Goal: Find specific page/section: Find specific page/section

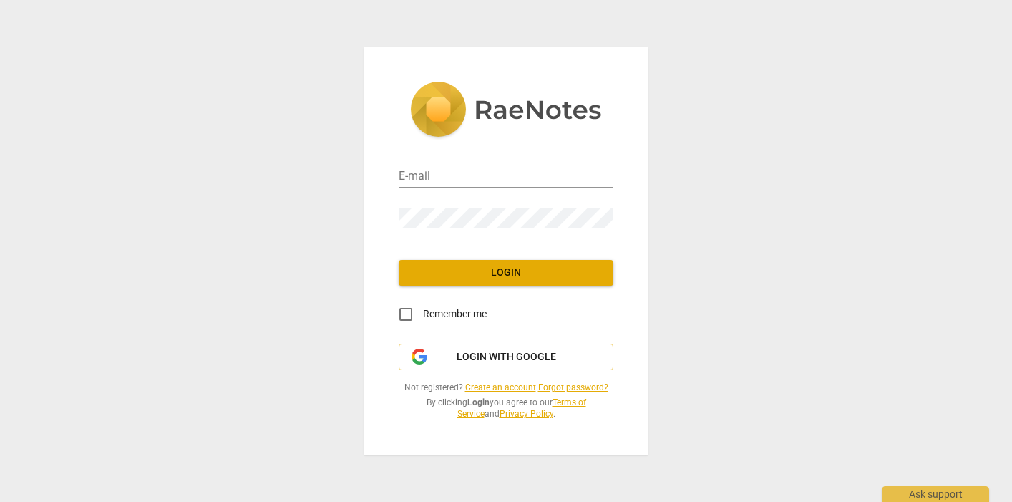
type input "[EMAIL_ADDRESS][DOMAIN_NAME]"
click at [408, 315] on input "Remember me" at bounding box center [406, 314] width 34 height 34
checkbox input "true"
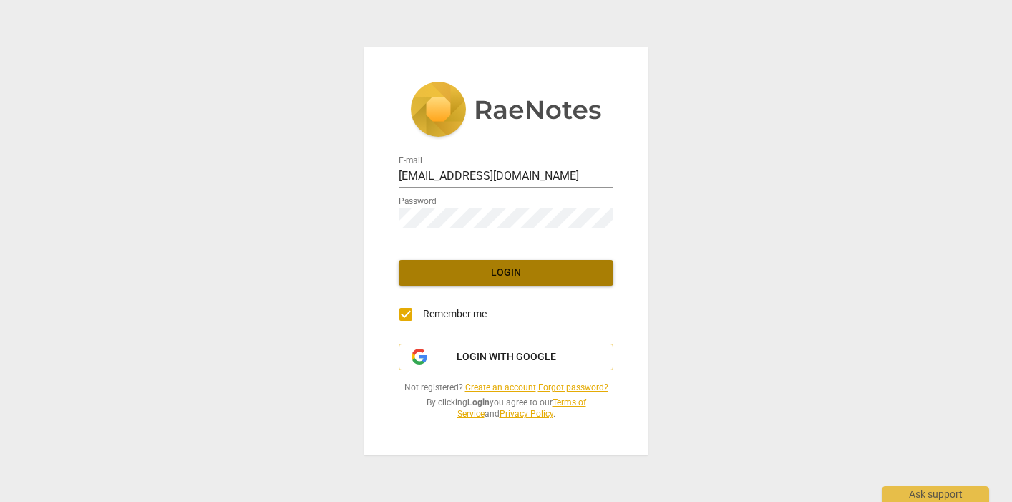
click at [510, 279] on span "Login" at bounding box center [506, 273] width 192 height 14
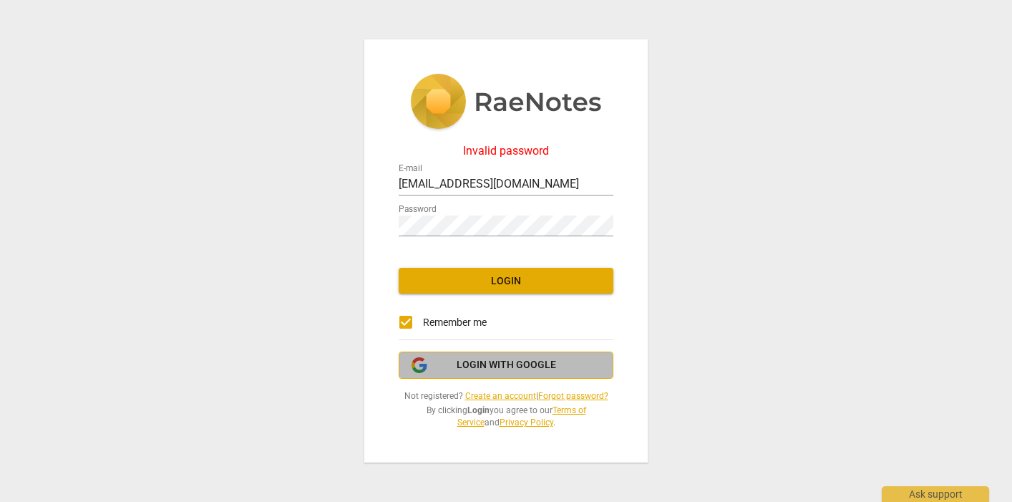
click at [507, 369] on span "Login with Google" at bounding box center [506, 365] width 99 height 14
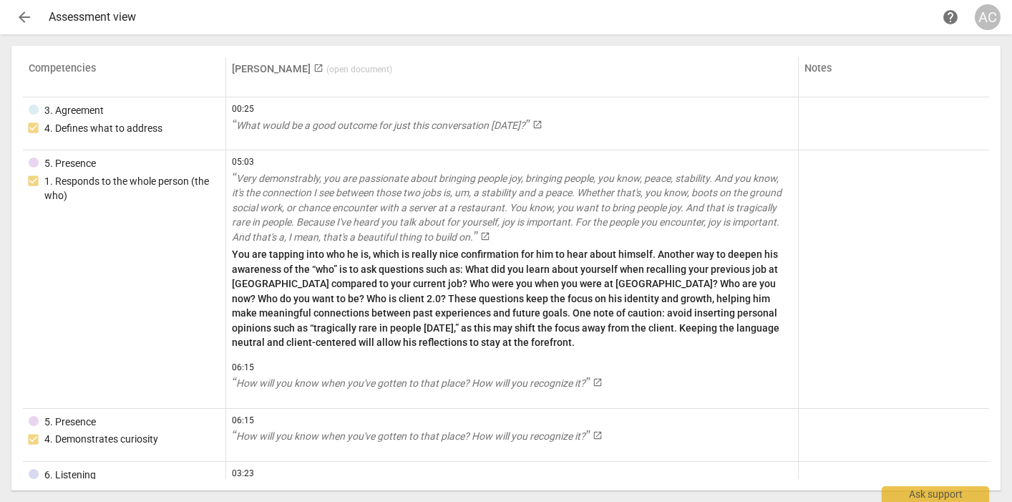
click at [28, 16] on span "arrow_back" at bounding box center [24, 17] width 17 height 17
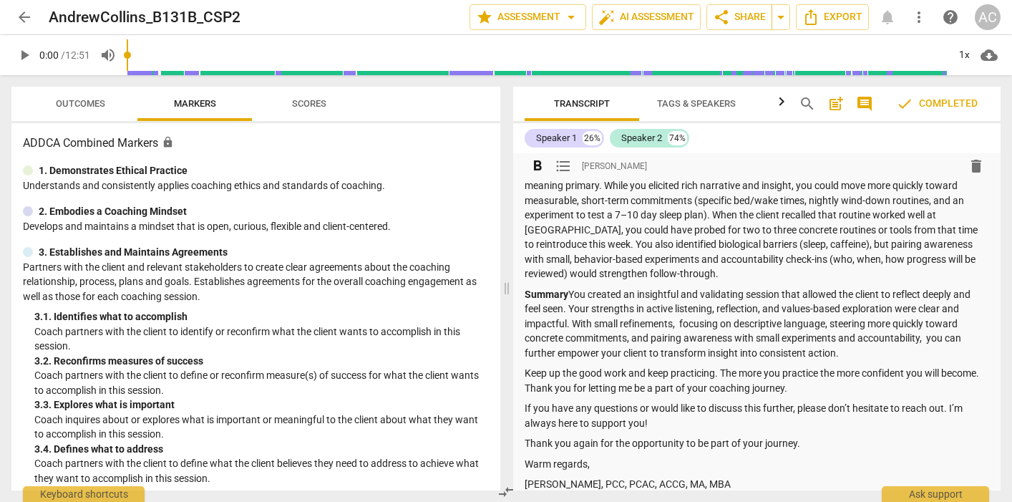
scroll to position [360, 0]
click at [311, 96] on span "Scores" at bounding box center [309, 103] width 69 height 19
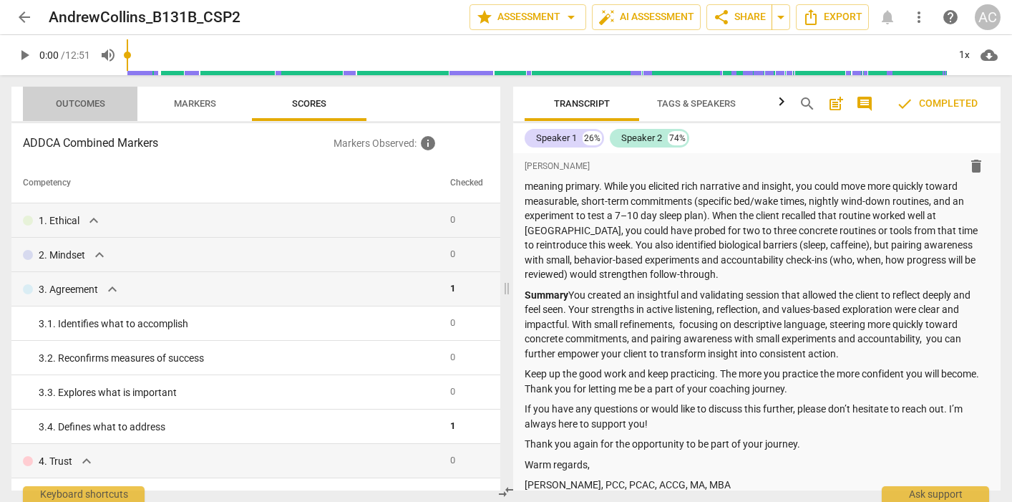
click at [105, 102] on span "Outcomes" at bounding box center [80, 103] width 49 height 11
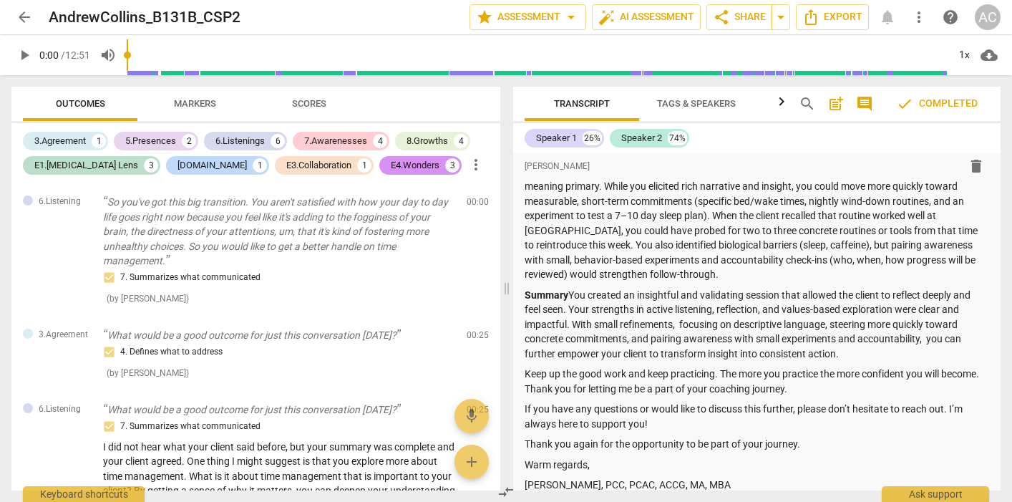
click at [706, 107] on span "Tags & Speakers" at bounding box center [696, 103] width 79 height 11
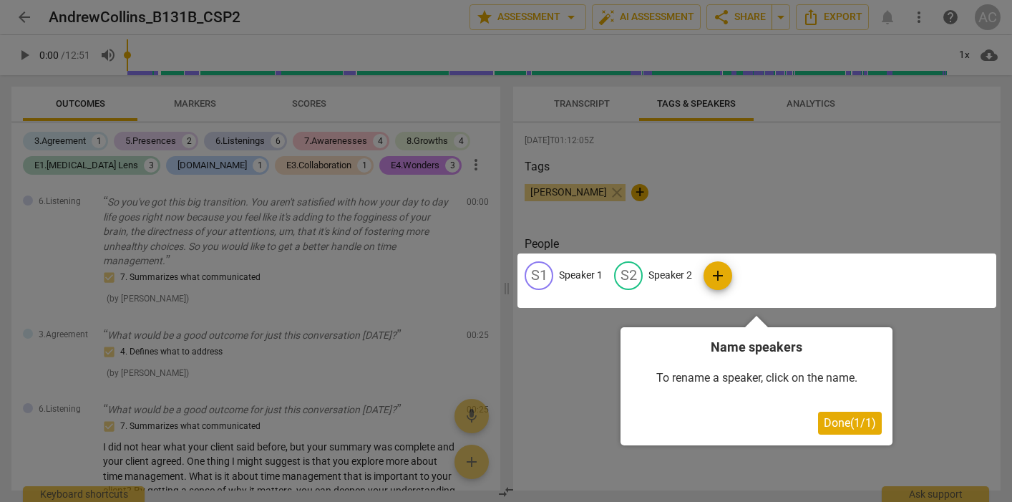
click at [581, 107] on div at bounding box center [506, 251] width 1012 height 502
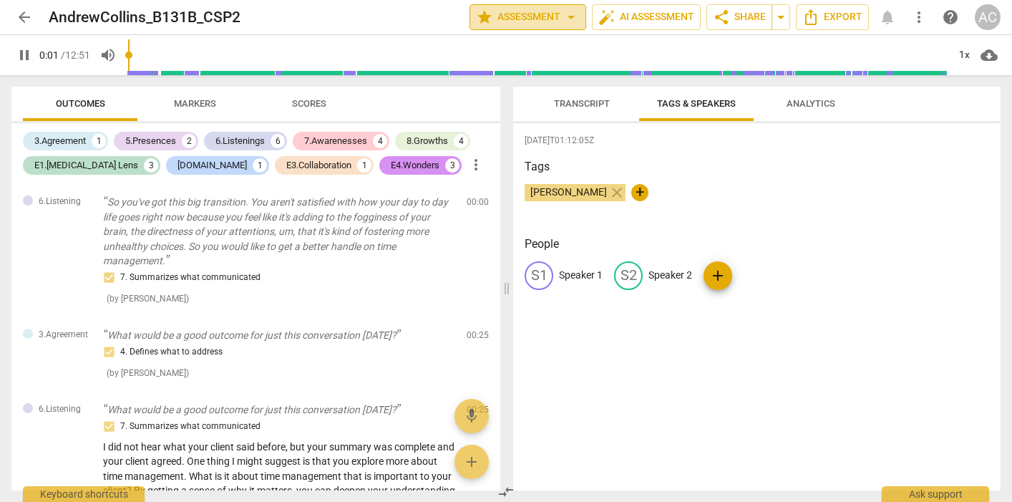
click at [519, 14] on span "star Assessment arrow_drop_down" at bounding box center [528, 17] width 104 height 17
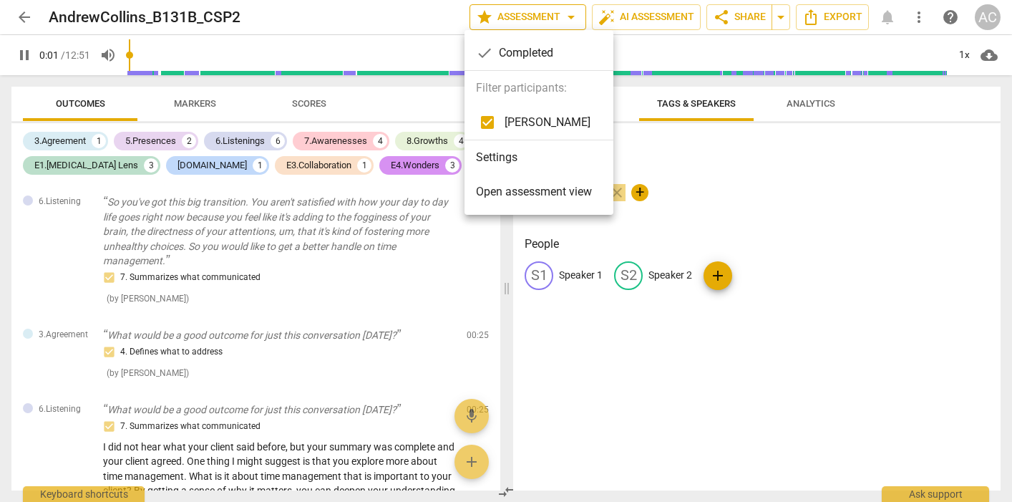
type input "2"
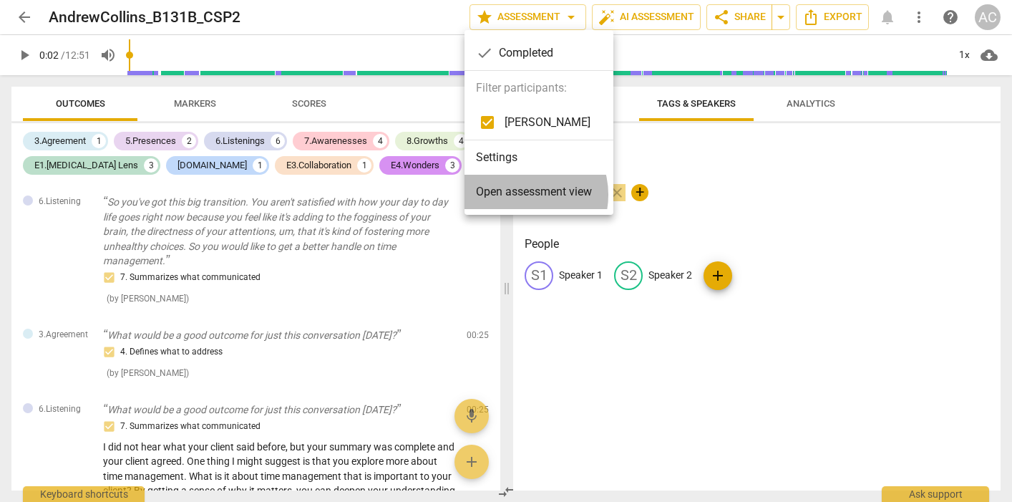
click at [523, 195] on span "Open assessment view" at bounding box center [534, 191] width 116 height 17
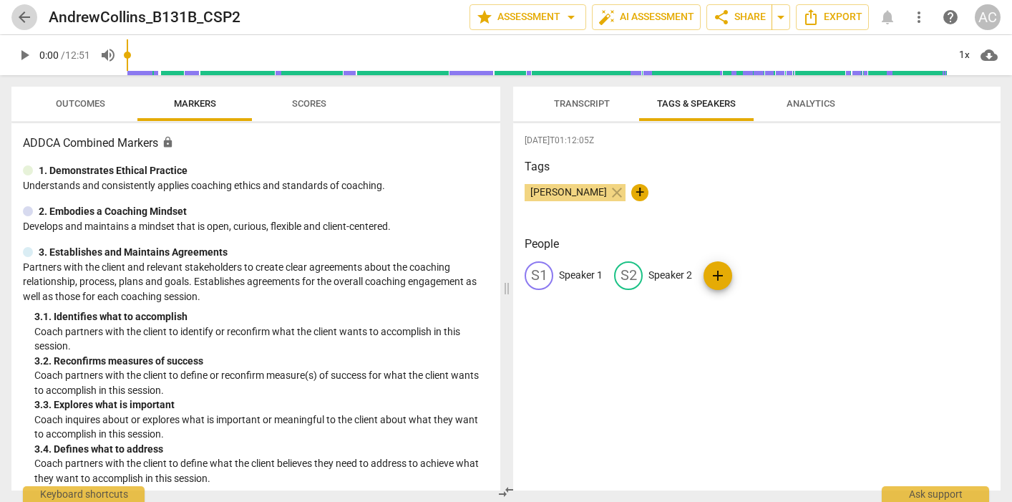
click at [25, 17] on span "arrow_back" at bounding box center [24, 17] width 17 height 17
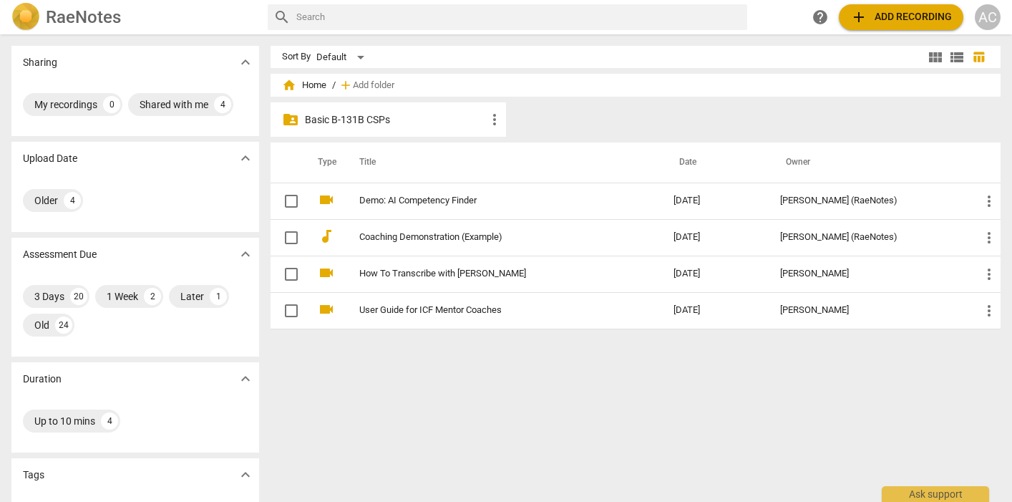
click at [332, 121] on p "Basic B-131B CSPs" at bounding box center [395, 119] width 181 height 15
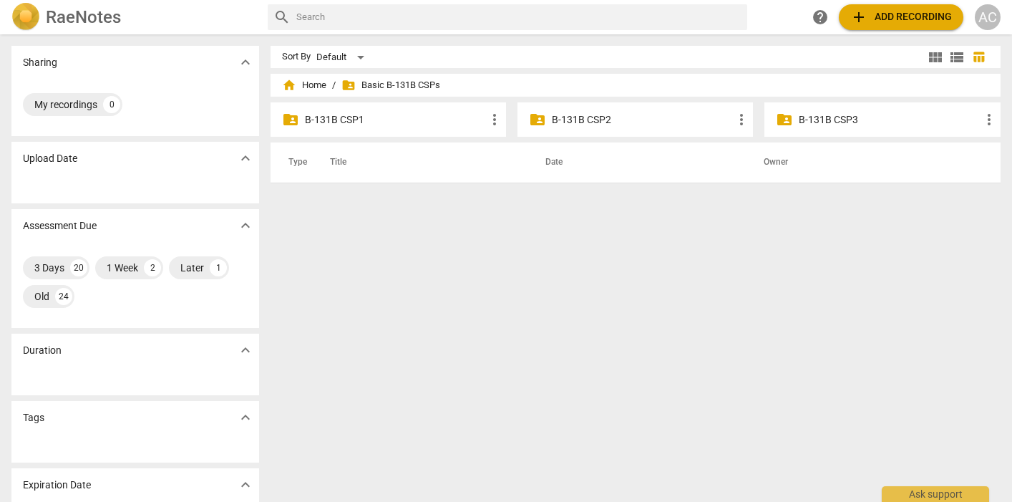
click at [332, 121] on p "B-131B CSP1" at bounding box center [395, 119] width 181 height 15
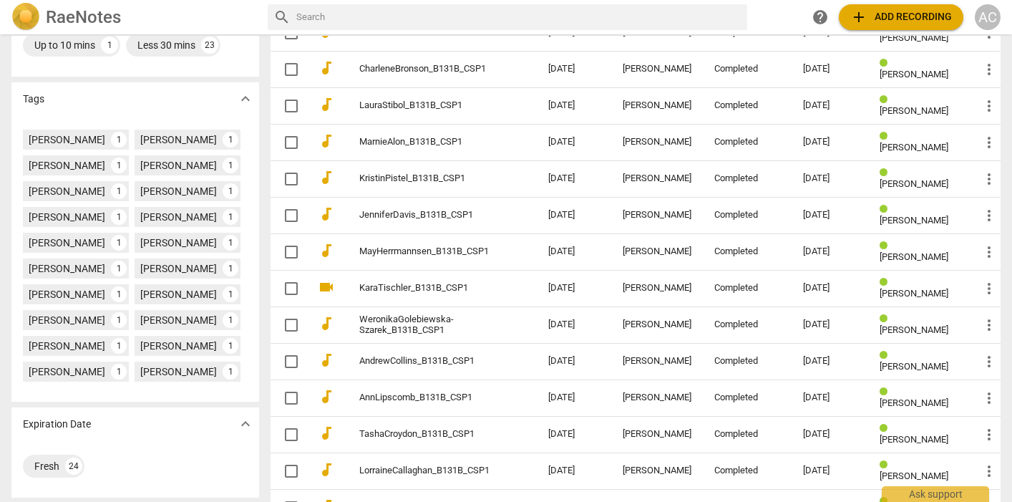
scroll to position [354, 0]
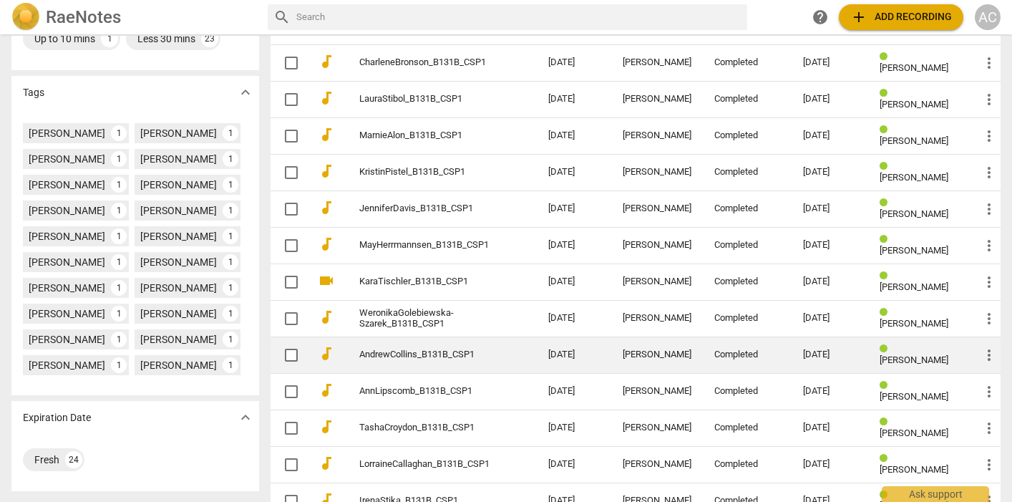
click at [384, 356] on link "AndrewCollins_B131B_CSP1" at bounding box center [428, 354] width 138 height 11
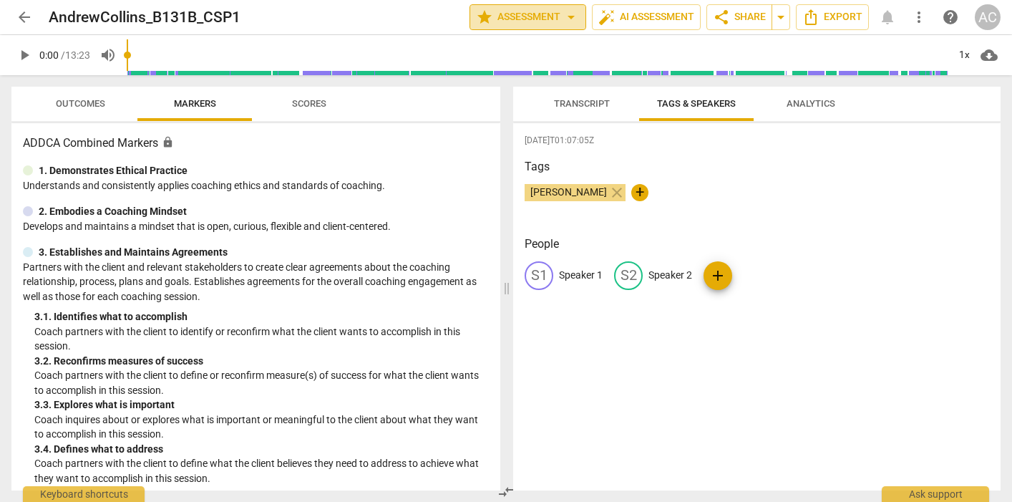
click at [527, 14] on span "star Assessment arrow_drop_down" at bounding box center [528, 17] width 104 height 17
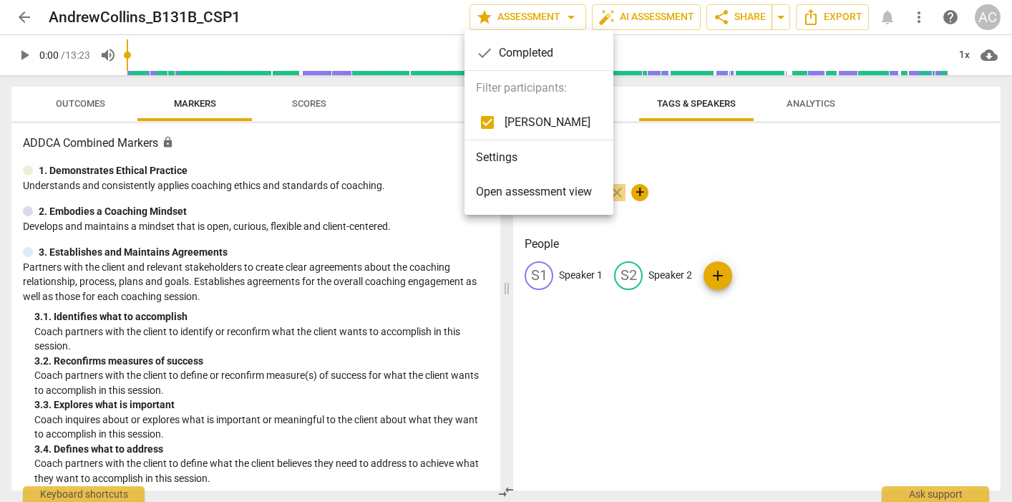
click at [523, 190] on span "Open assessment view" at bounding box center [534, 191] width 116 height 17
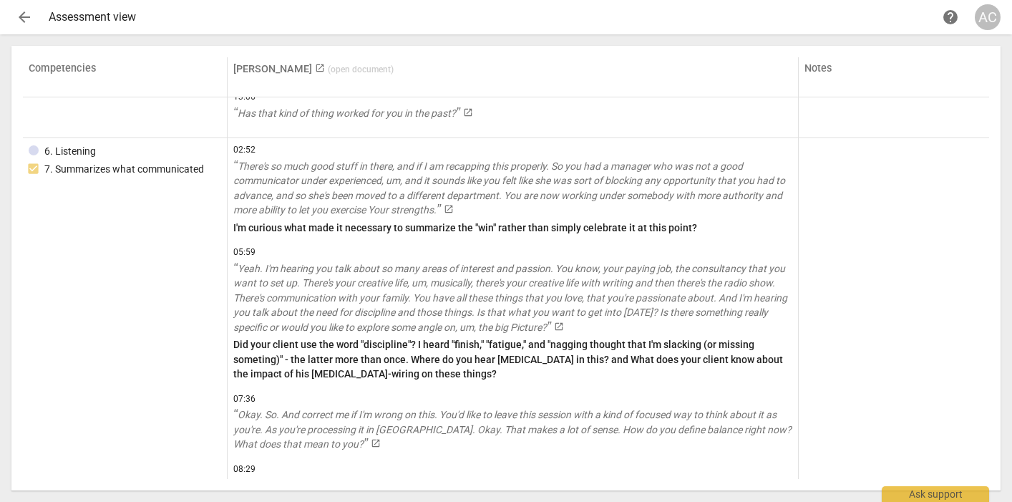
scroll to position [3749, 0]
